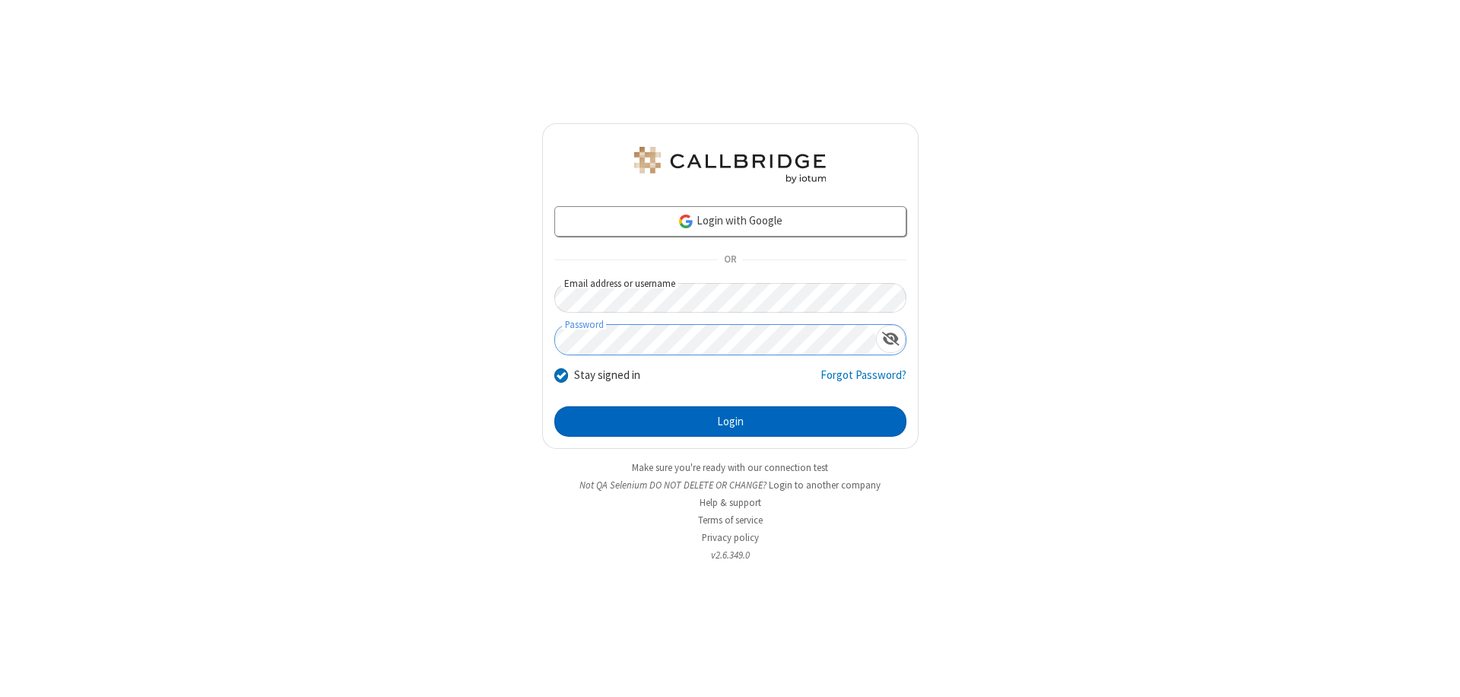
click at [730, 421] on button "Login" at bounding box center [730, 421] width 352 height 30
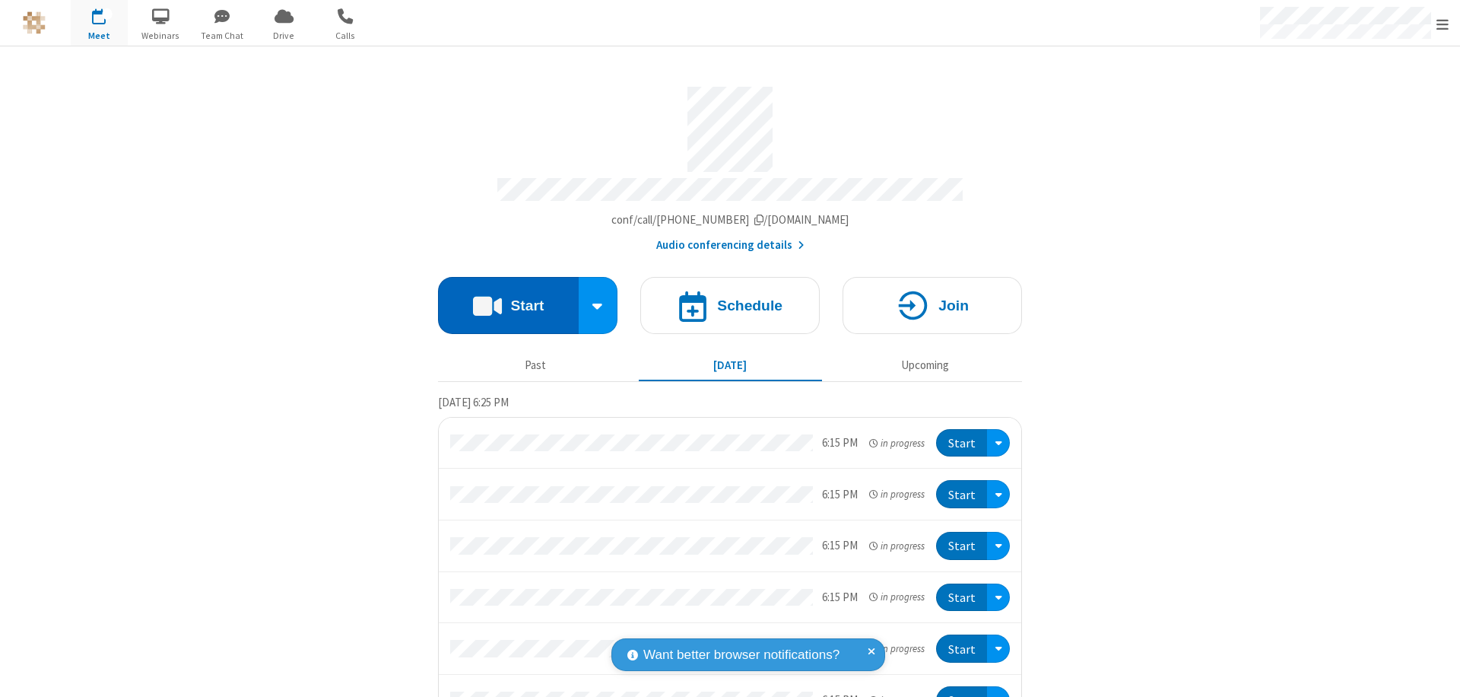
click at [502, 298] on button "Start" at bounding box center [508, 305] width 141 height 57
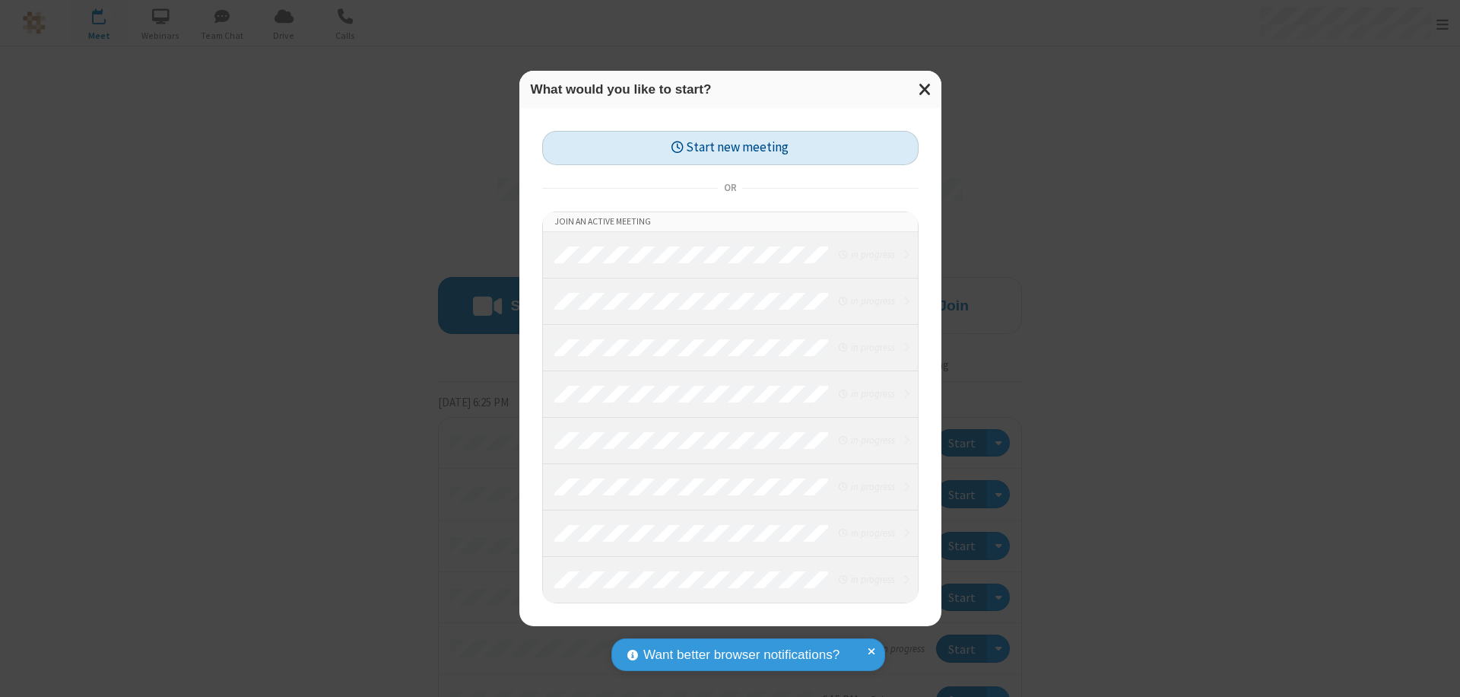
click at [730, 148] on button "Start new meeting" at bounding box center [730, 148] width 376 height 34
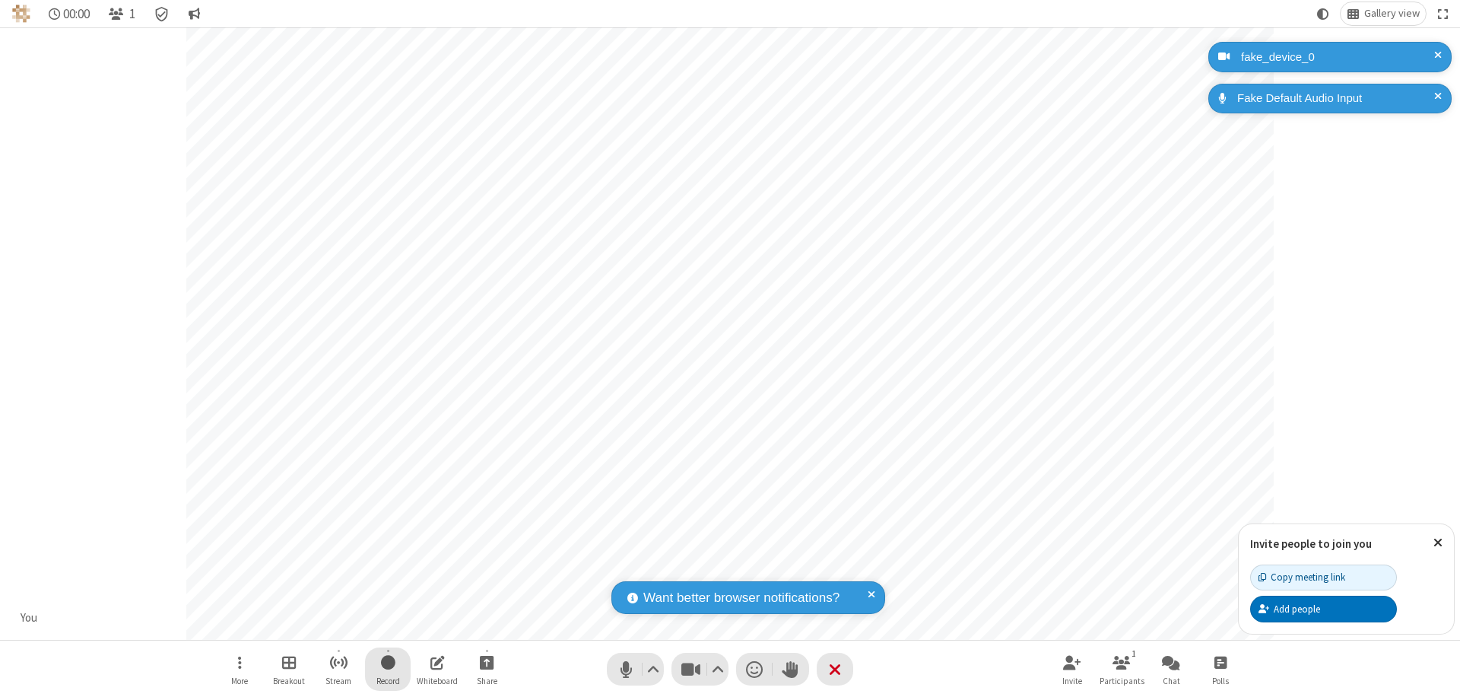
click at [388, 668] on span "Start recording" at bounding box center [388, 661] width 14 height 19
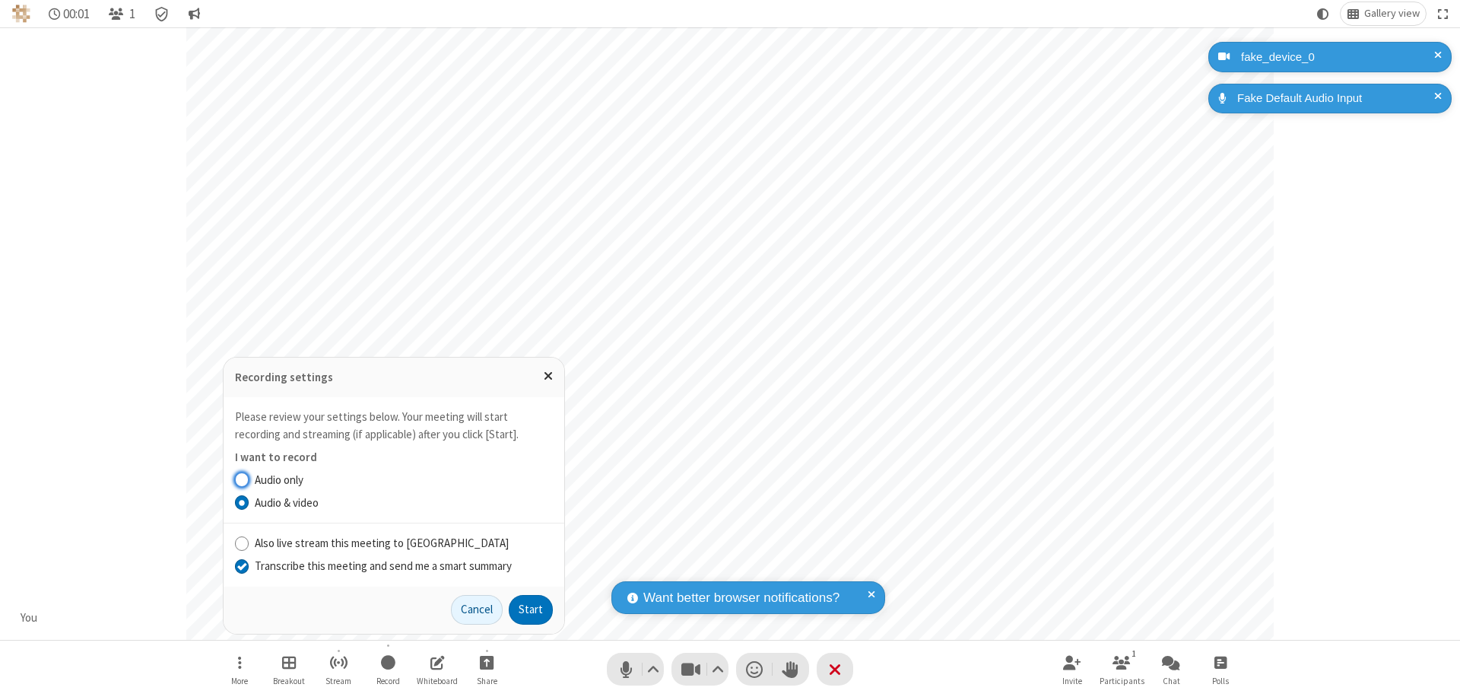
click at [241, 565] on input "Transcribe this meeting and send me a smart summary" at bounding box center [242, 565] width 14 height 16
click at [531, 609] on button "Start" at bounding box center [531, 610] width 44 height 30
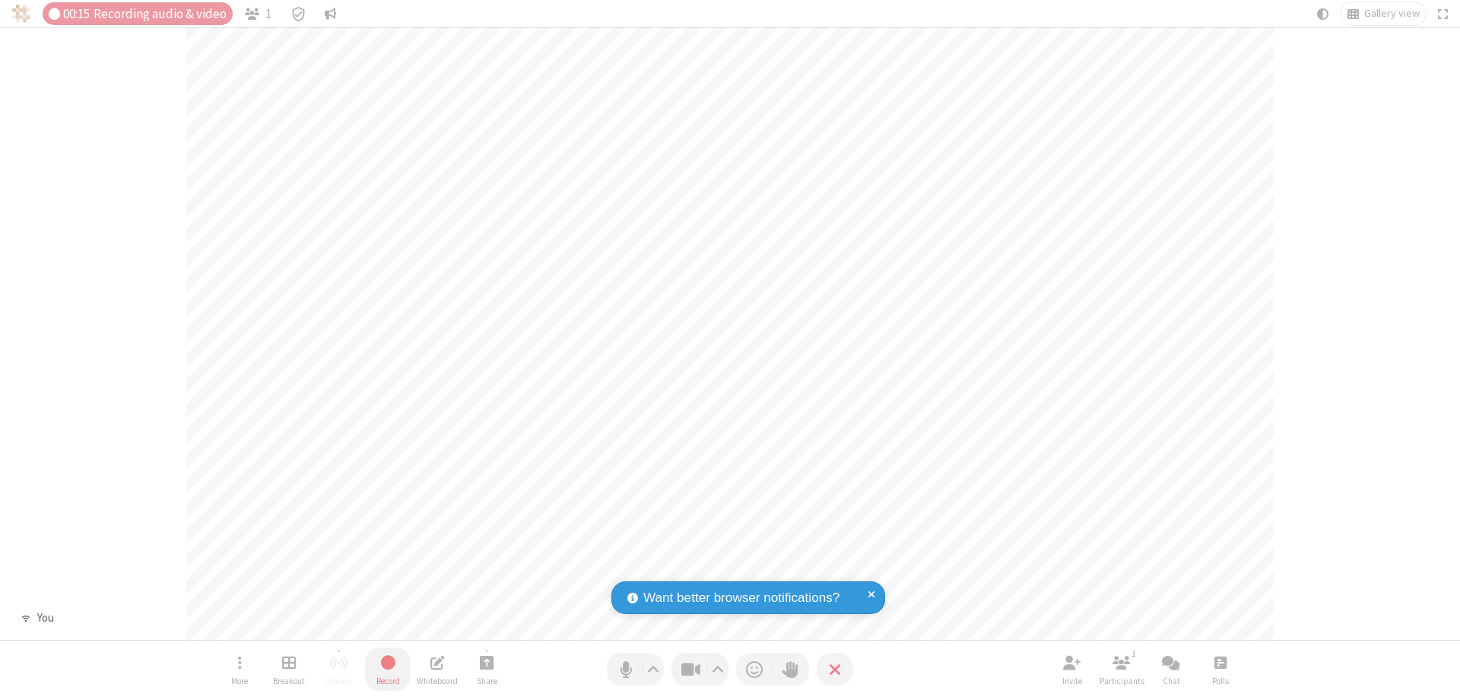
click at [388, 668] on span "Stop recording" at bounding box center [387, 661] width 17 height 19
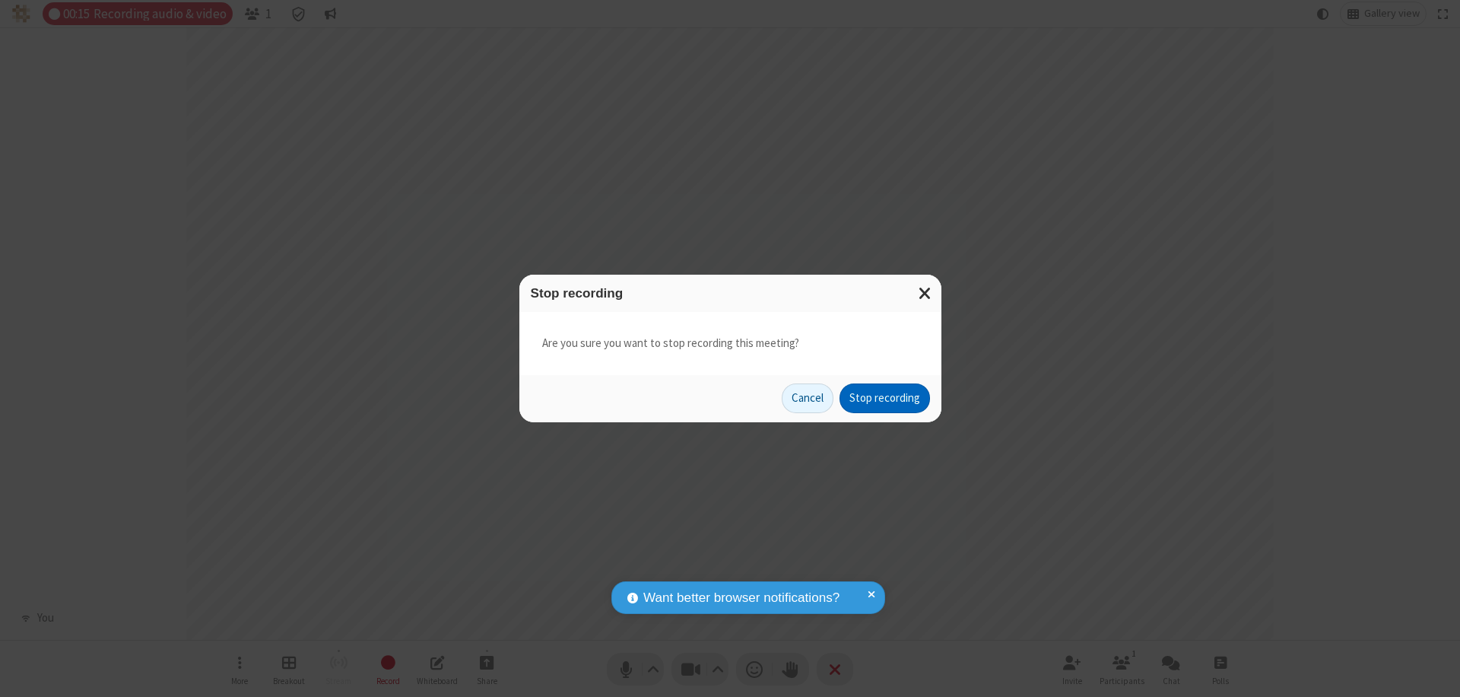
click at [884, 398] on button "Stop recording" at bounding box center [885, 398] width 90 height 30
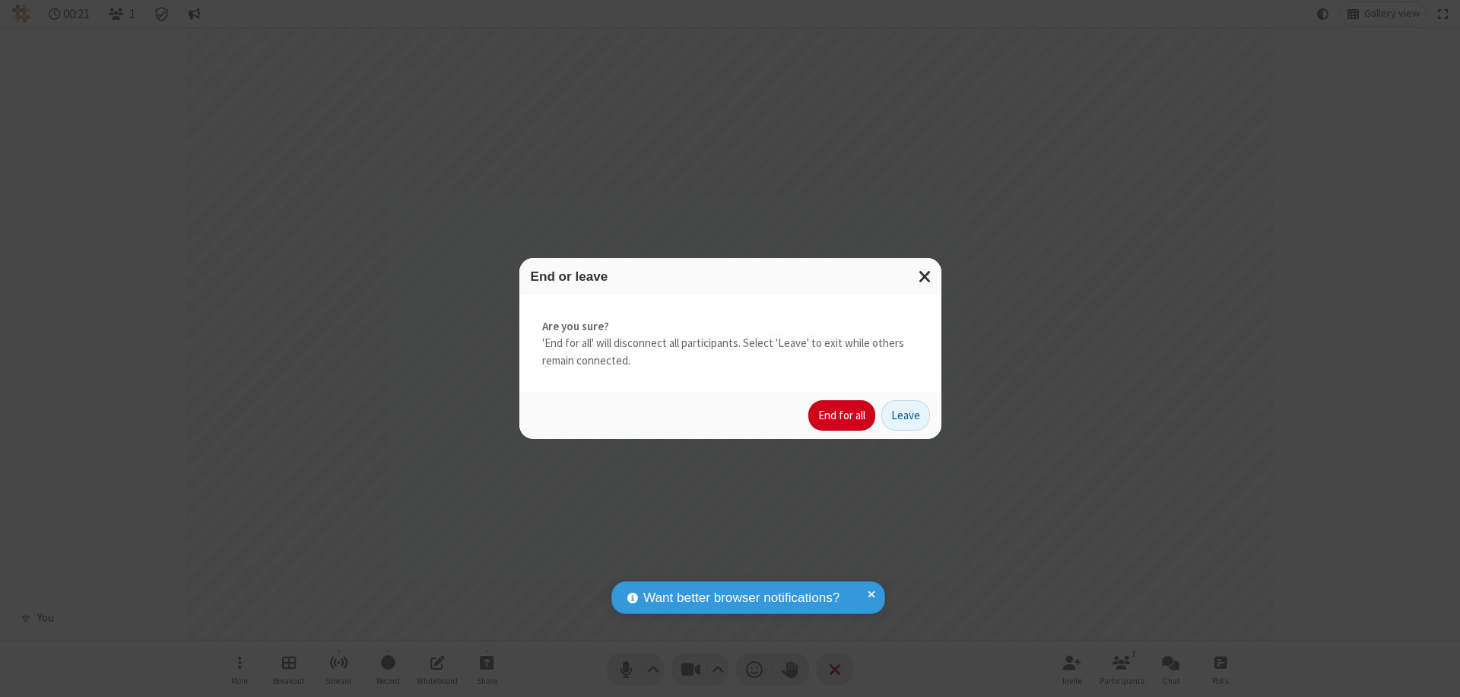
click at [843, 415] on button "End for all" at bounding box center [841, 415] width 67 height 30
